Goal: Task Accomplishment & Management: Manage account settings

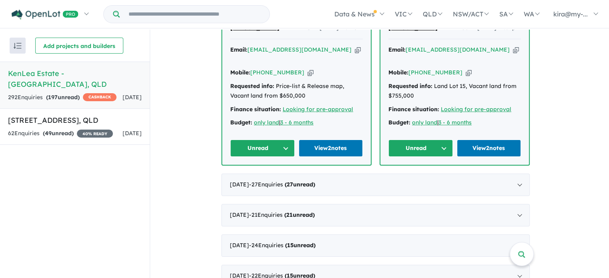
scroll to position [820, 0]
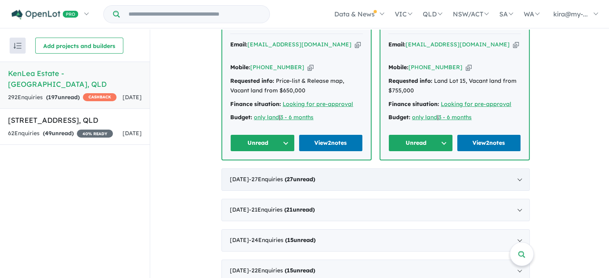
click at [323, 168] on div "[DATE] - 27 Enquir ies ( 27 unread)" at bounding box center [375, 179] width 308 height 22
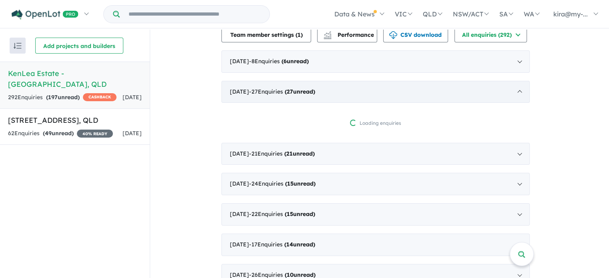
scroll to position [305, 0]
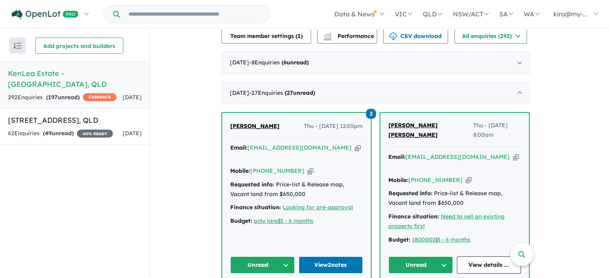
click at [422, 260] on button "Unread" at bounding box center [420, 264] width 64 height 17
click at [409, 260] on button "Unread" at bounding box center [420, 264] width 64 height 17
click at [423, 260] on button "Unread" at bounding box center [420, 264] width 64 height 17
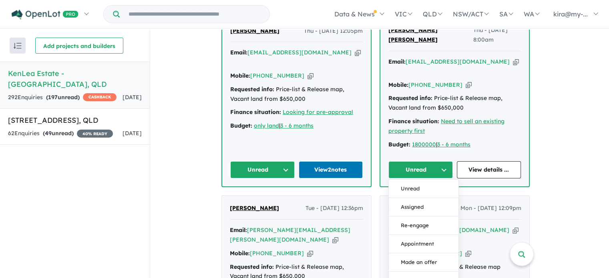
scroll to position [407, 0]
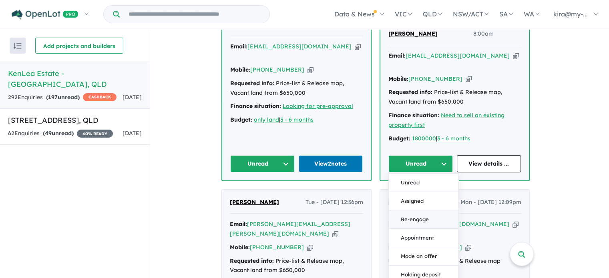
click at [423, 214] on button "Re-engage" at bounding box center [424, 219] width 70 height 18
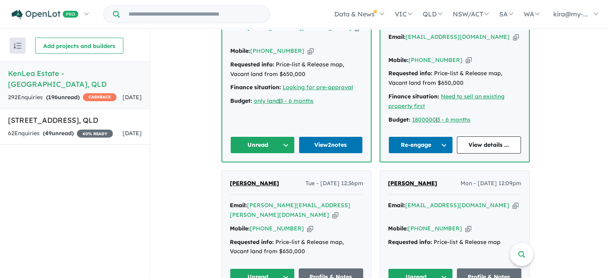
scroll to position [429, 0]
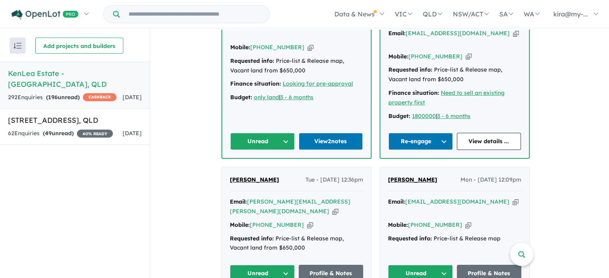
click at [242, 138] on button "Unread" at bounding box center [262, 141] width 64 height 17
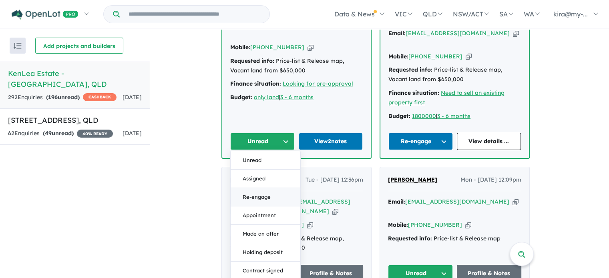
click at [250, 191] on button "Re-engage" at bounding box center [265, 197] width 70 height 18
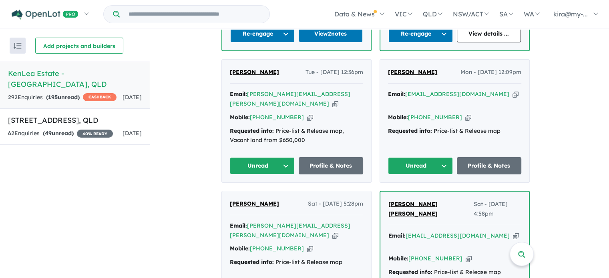
scroll to position [546, 0]
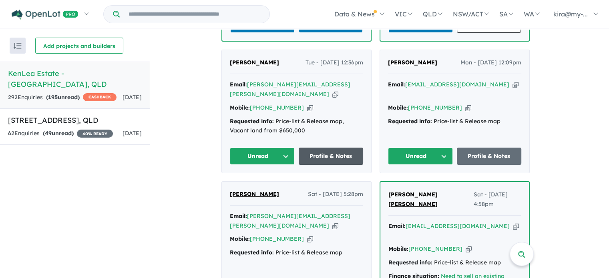
click at [337, 148] on link "Profile & Notes" at bounding box center [330, 156] width 65 height 17
click at [259, 148] on button "Unread" at bounding box center [262, 156] width 65 height 17
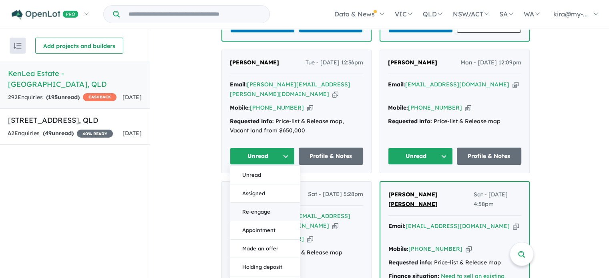
click at [258, 203] on button "Re-engage" at bounding box center [265, 212] width 70 height 18
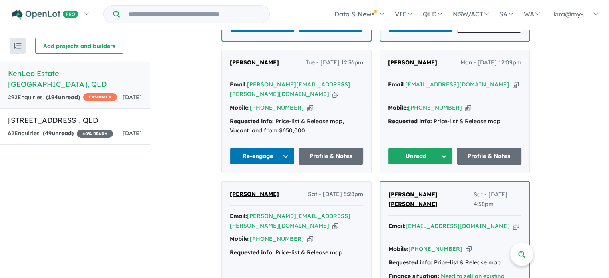
click at [421, 148] on button "Unread" at bounding box center [420, 156] width 65 height 17
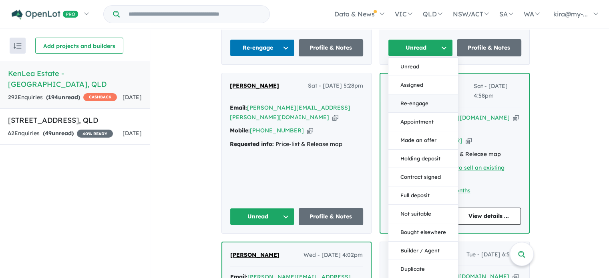
scroll to position [659, 0]
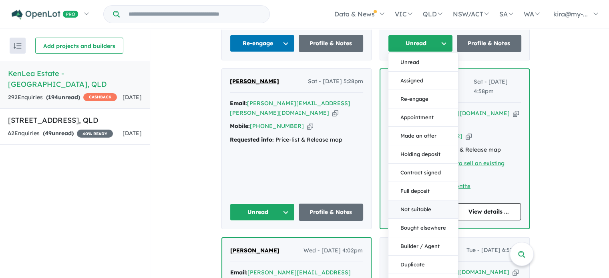
click at [419, 200] on button "Not suitable" at bounding box center [423, 209] width 70 height 18
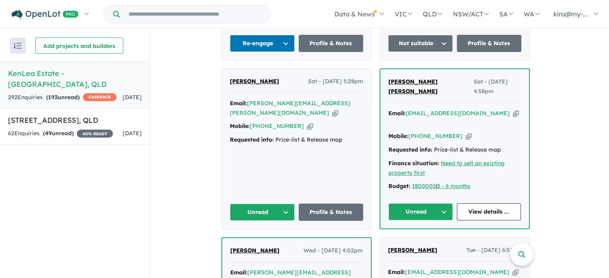
click at [253, 204] on button "Unread" at bounding box center [262, 212] width 65 height 17
click at [256, 259] on button "Re-engage" at bounding box center [265, 268] width 70 height 18
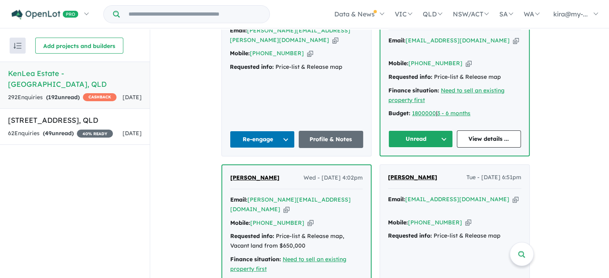
scroll to position [745, 0]
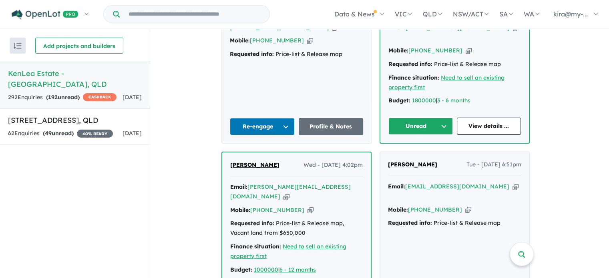
click at [423, 118] on button "Unread" at bounding box center [420, 126] width 64 height 17
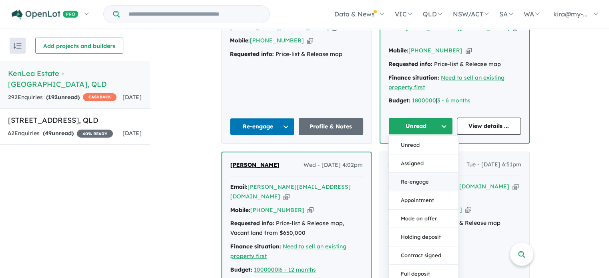
click at [421, 173] on button "Re-engage" at bounding box center [424, 182] width 70 height 18
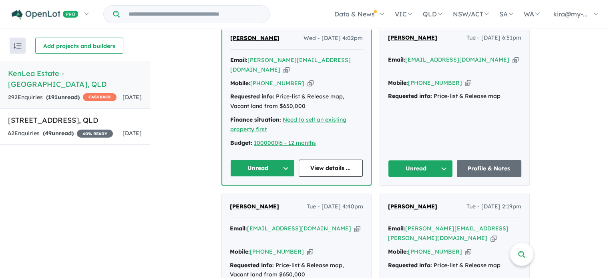
scroll to position [872, 0]
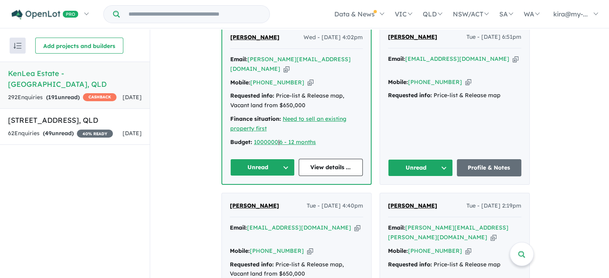
click at [272, 159] on button "Unread" at bounding box center [262, 167] width 64 height 17
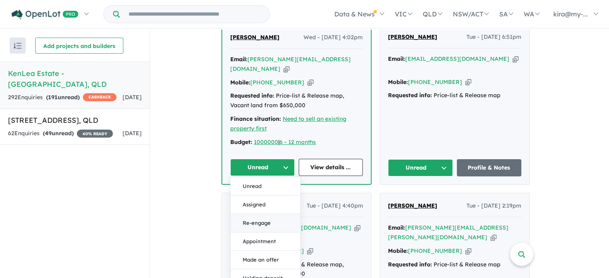
click at [259, 214] on button "Re-engage" at bounding box center [265, 223] width 70 height 18
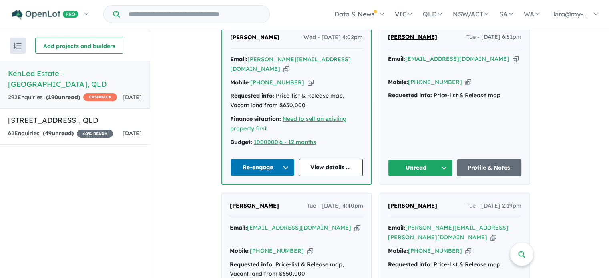
click at [426, 159] on button "Unread" at bounding box center [420, 167] width 65 height 17
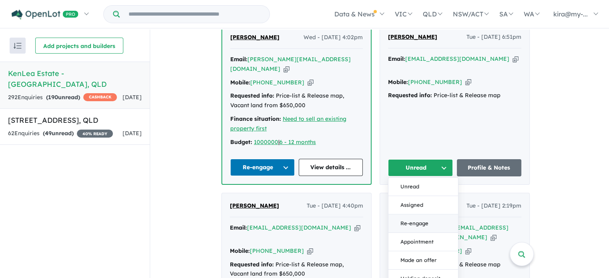
click at [414, 214] on button "Re-engage" at bounding box center [423, 223] width 70 height 18
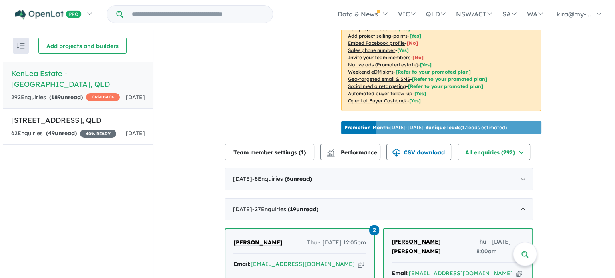
scroll to position [0, 0]
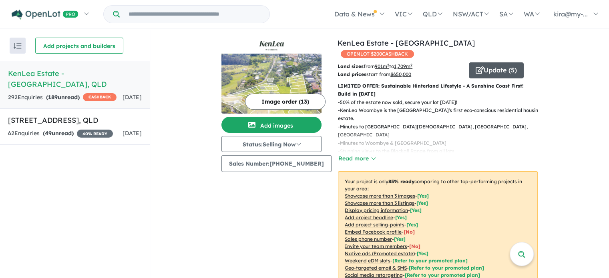
click at [485, 62] on button "Update ( 5 )" at bounding box center [496, 70] width 55 height 16
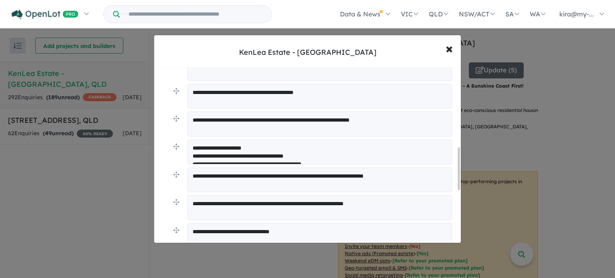
scroll to position [336, 0]
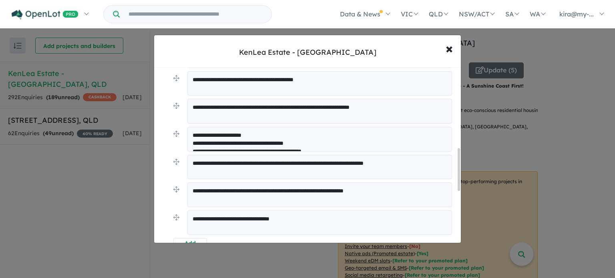
click at [284, 219] on textarea "**********" at bounding box center [319, 222] width 264 height 25
type textarea "**********"
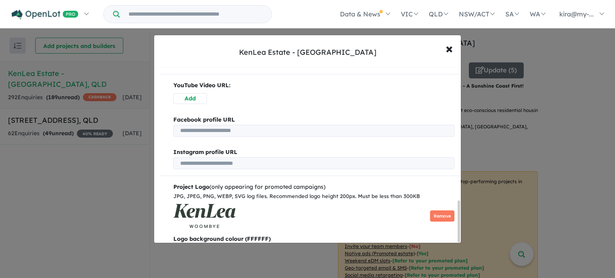
scroll to position [565, 0]
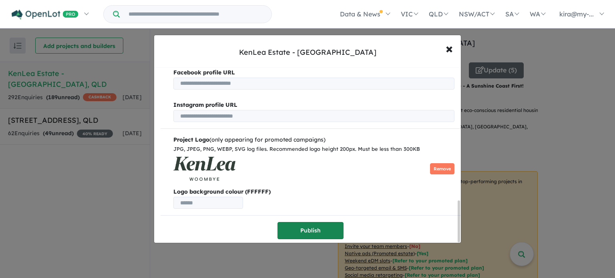
click at [314, 230] on button "Publish" at bounding box center [310, 230] width 66 height 17
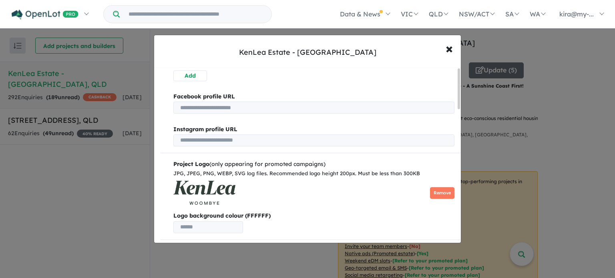
scroll to position [0, 0]
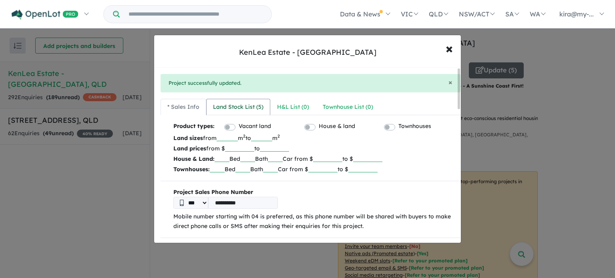
click at [232, 107] on div "Land Stock List ( 5 )" at bounding box center [238, 107] width 50 height 10
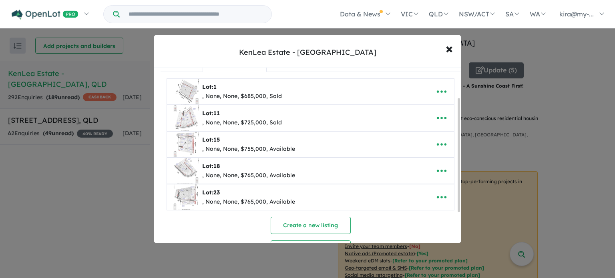
scroll to position [59, 0]
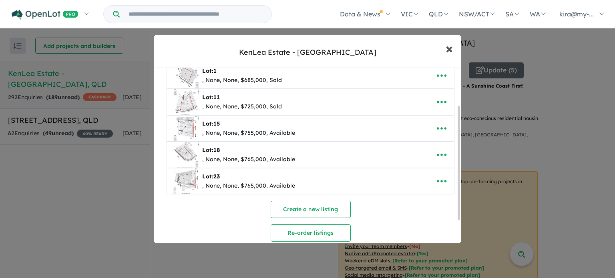
click at [447, 53] on span "×" at bounding box center [448, 48] width 7 height 17
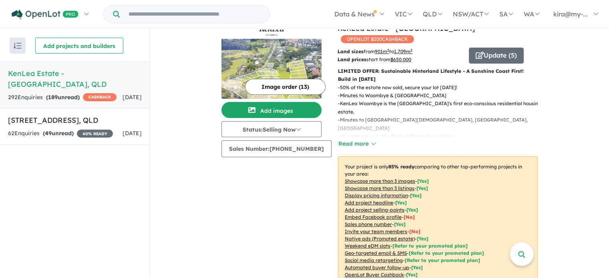
scroll to position [0, 0]
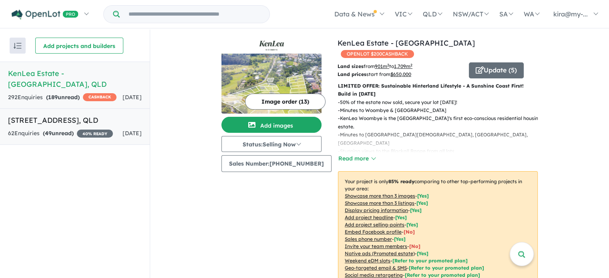
click at [51, 135] on span "49" at bounding box center [48, 133] width 7 height 7
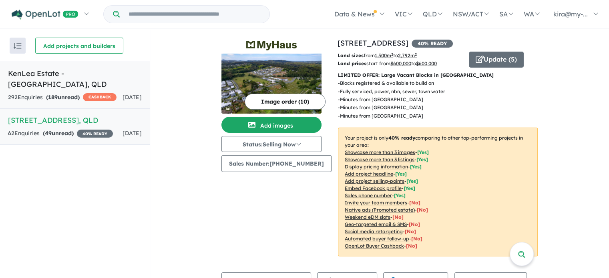
click at [60, 94] on strong "( 189 unread)" at bounding box center [63, 97] width 34 height 7
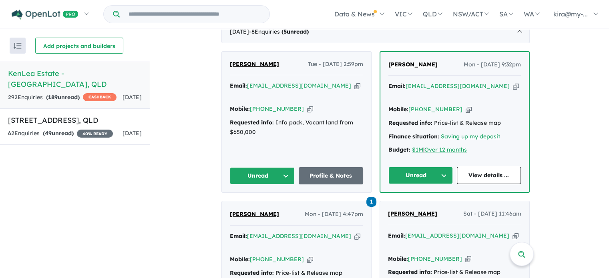
scroll to position [345, 0]
